Goal: Task Accomplishment & Management: Complete application form

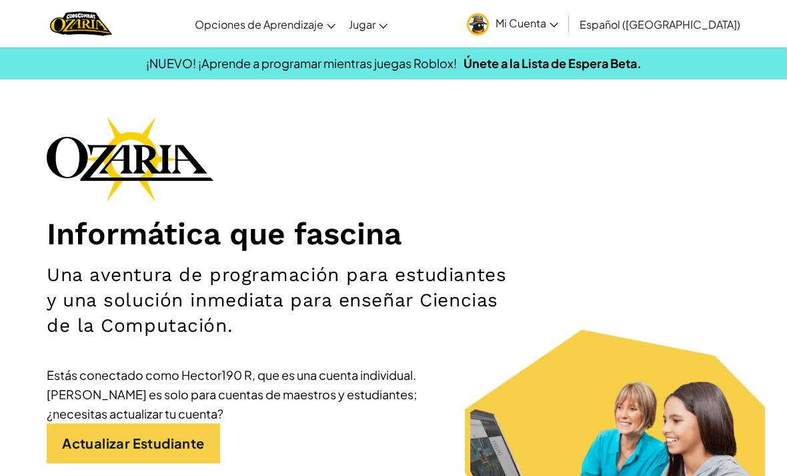
scroll to position [1189, 0]
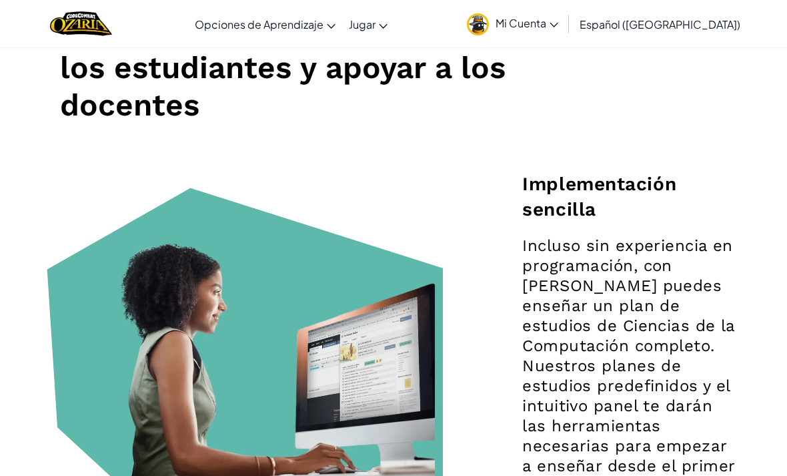
click at [554, 9] on link "Mi Cuenta" at bounding box center [512, 24] width 105 height 42
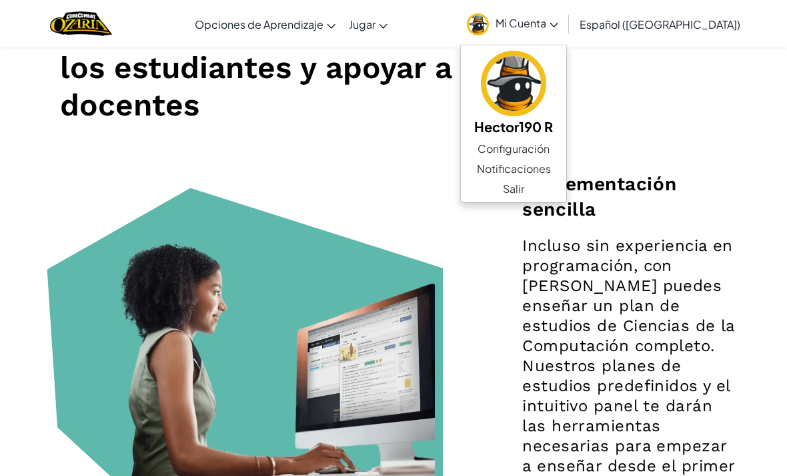
click at [560, 147] on link "Configuración" at bounding box center [513, 149] width 105 height 20
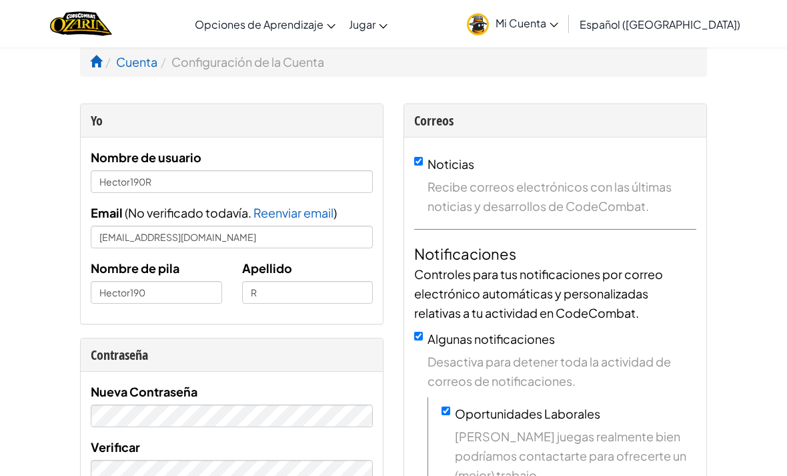
click at [95, 22] on img "Home" at bounding box center [81, 23] width 62 height 27
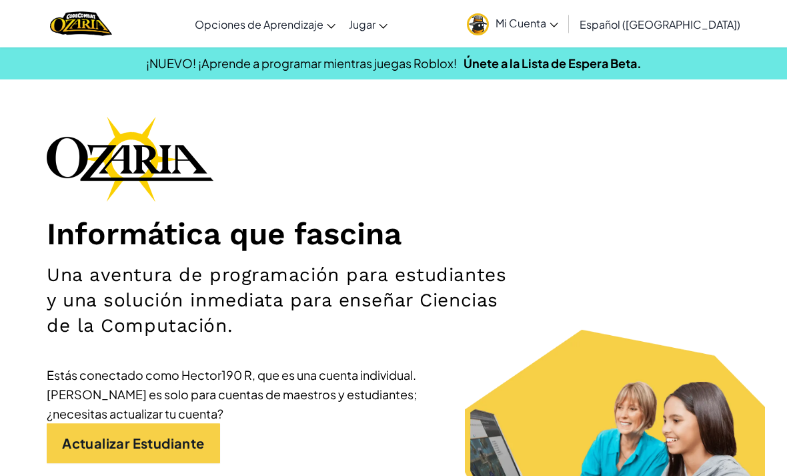
click at [145, 432] on link "Actualizar Estudiante" at bounding box center [133, 443] width 173 height 40
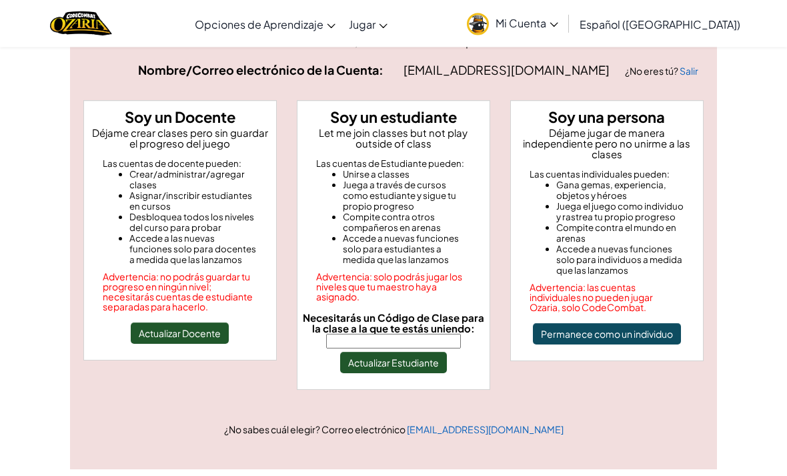
scroll to position [79, 0]
click at [337, 337] on input "Necesitarás un Código de Clase para la clase a la que te estás uniendo:" at bounding box center [393, 340] width 135 height 15
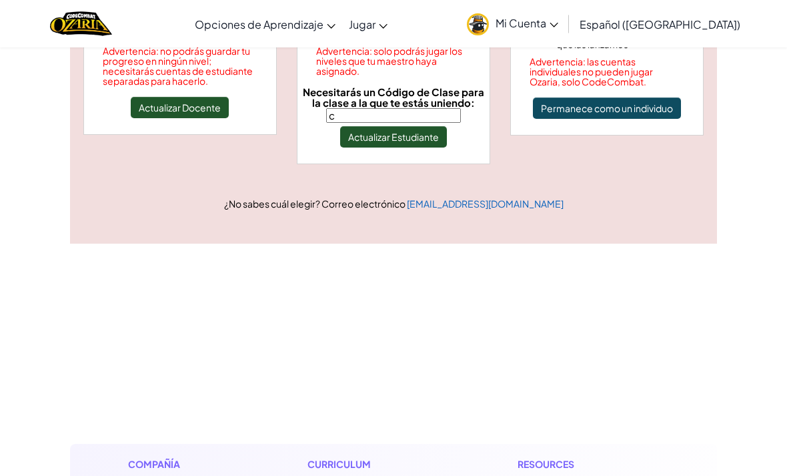
scroll to position [303, 0]
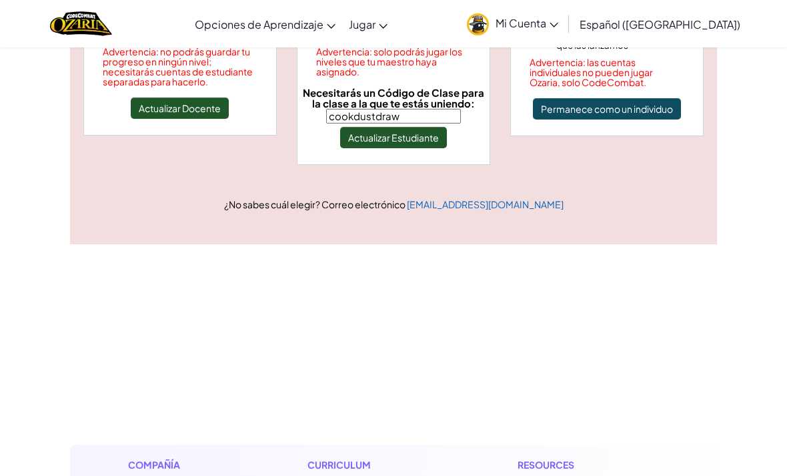
type input "cookdustdraw"
click at [413, 141] on button "Actualizar Estudiante" at bounding box center [393, 137] width 107 height 21
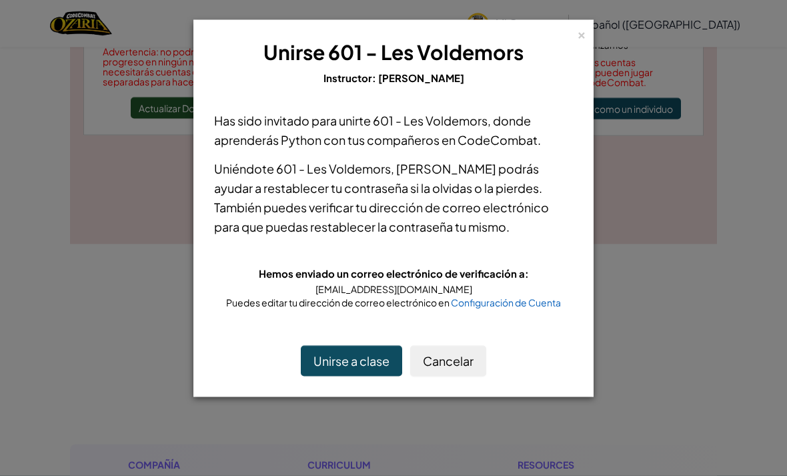
click at [329, 346] on button "Unirse a clase" at bounding box center [351, 360] width 101 height 31
click at [315, 371] on button "Unirse a clase" at bounding box center [351, 360] width 101 height 31
click at [323, 365] on button "Unirse a clase" at bounding box center [351, 360] width 101 height 31
